Goal: Task Accomplishment & Management: Manage account settings

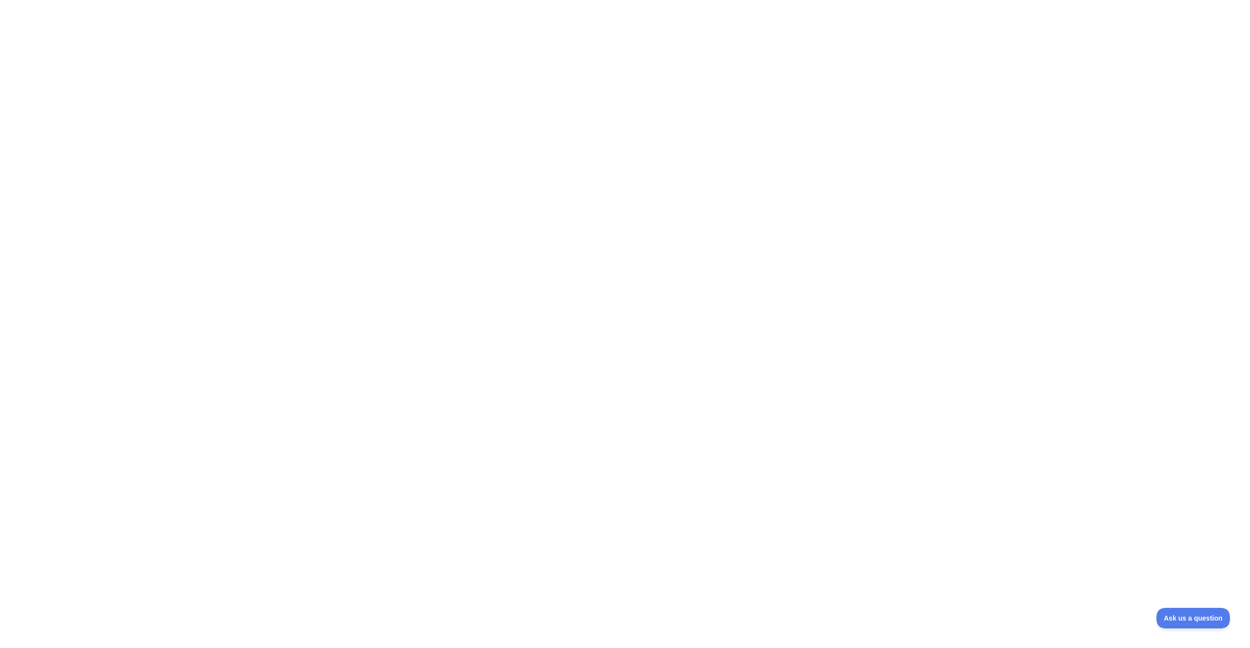
click at [276, 51] on html at bounding box center [625, 324] width 1250 height 648
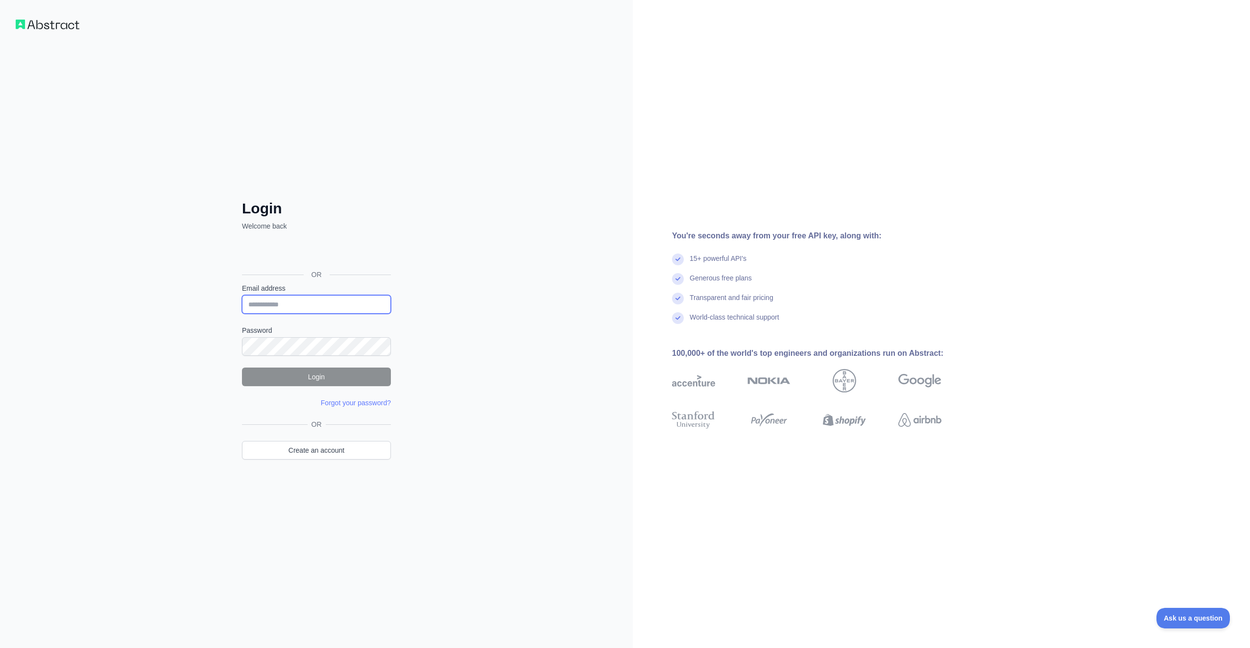
click at [340, 305] on input "Email address" at bounding box center [316, 304] width 149 height 19
type input "**********"
click at [310, 326] on label "Password" at bounding box center [316, 331] width 149 height 10
click at [328, 373] on button "Login" at bounding box center [316, 377] width 149 height 19
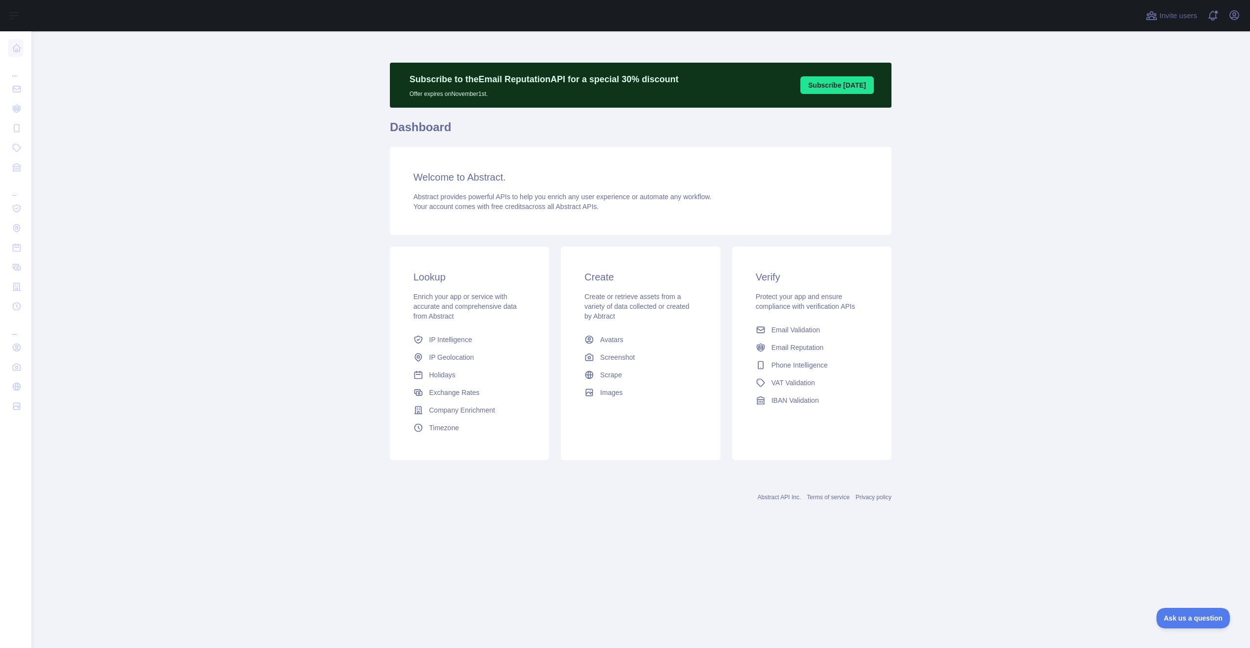
click at [1013, 309] on main "Subscribe to the Email Reputation API for a special 30 % discount Offer expires…" at bounding box center [640, 339] width 1218 height 617
